Goal: Find specific page/section: Find specific page/section

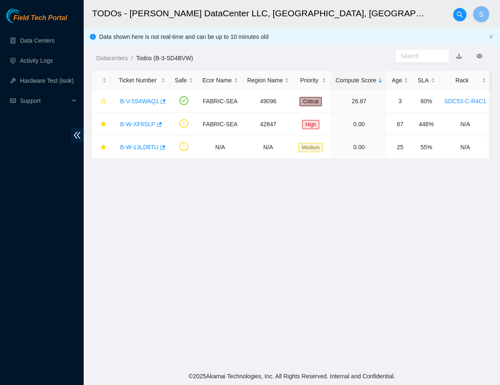
scroll to position [16, 0]
click at [277, 214] on main "TODOs - Sabey DataCenter LLC, Tukwila, WA S Data shown here is not real-time an…" at bounding box center [292, 184] width 416 height 368
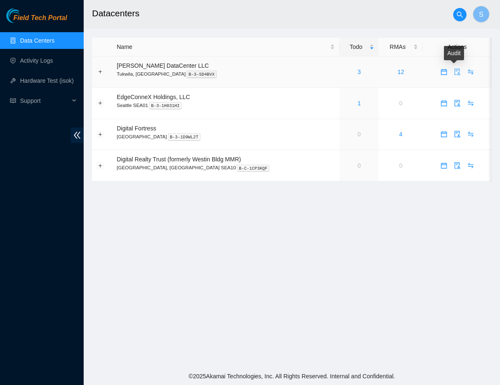
click at [454, 74] on icon "audit" at bounding box center [457, 72] width 7 height 7
